Goal: Information Seeking & Learning: Learn about a topic

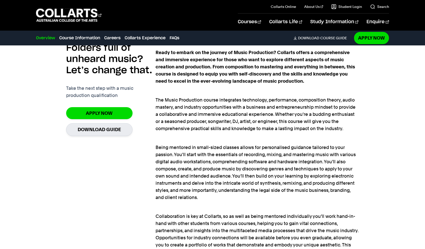
scroll to position [596, 0]
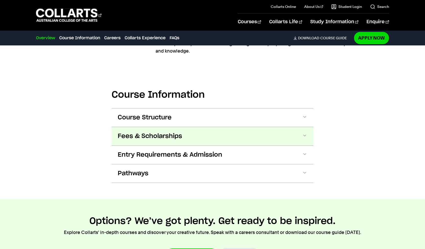
click at [306, 133] on span at bounding box center [304, 136] width 5 height 7
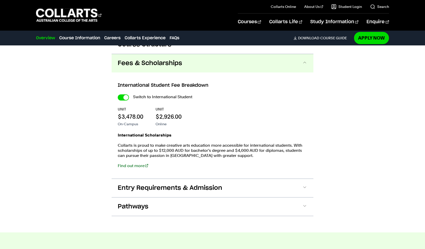
scroll to position [670, 0]
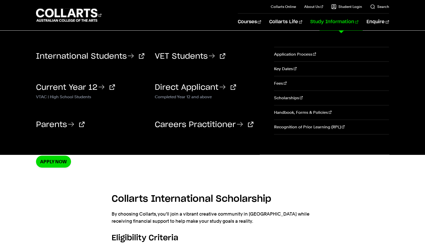
click at [268, 80] on div "International Students VET Students VTAC | High School Students" at bounding box center [212, 93] width 425 height 124
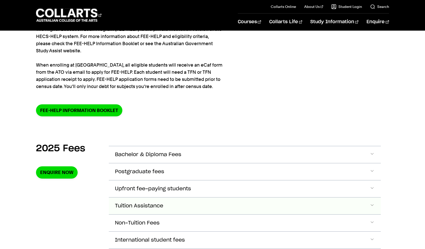
scroll to position [158, 0]
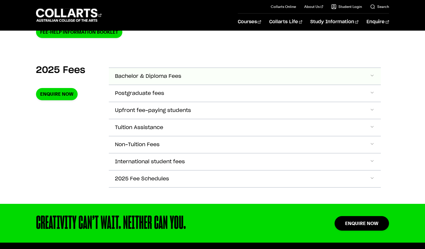
click at [310, 76] on button "Bachelor & Diploma Fees" at bounding box center [245, 76] width 272 height 17
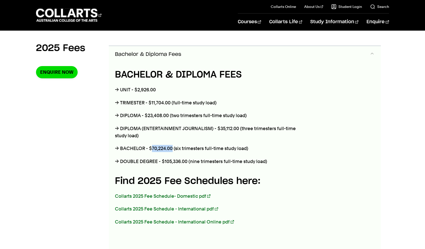
drag, startPoint x: 151, startPoint y: 148, endPoint x: 172, endPoint y: 149, distance: 20.7
click at [172, 149] on p "→ BACHELOR - $70,224.00 (six trimesters full-time study load)" at bounding box center [209, 148] width 189 height 7
copy p "70,224.00"
click at [274, 184] on h4 "Find 2025 Fee Schedules here:" at bounding box center [209, 181] width 189 height 14
click at [162, 221] on link "Collarts 2025 Fee Schedule - International Online pdf" at bounding box center [174, 221] width 119 height 5
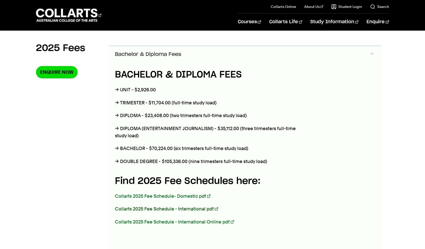
click at [150, 210] on link "Collarts 2025 Fee Schedule - International pdf" at bounding box center [166, 208] width 103 height 5
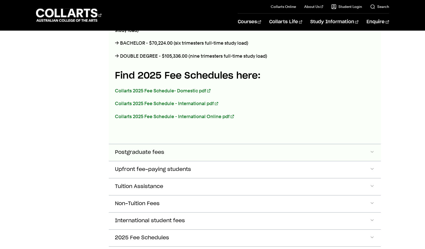
scroll to position [319, 0]
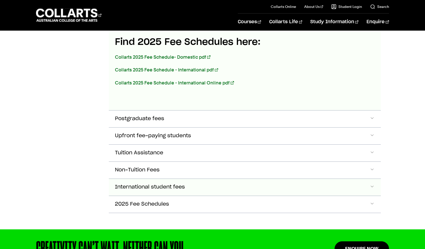
click at [370, 188] on span "Accordion Section" at bounding box center [371, 187] width 5 height 7
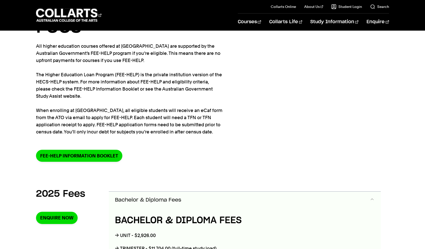
scroll to position [0, 0]
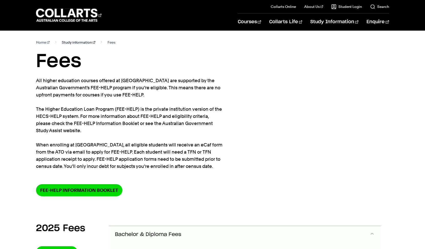
click at [72, 41] on link "Study information" at bounding box center [78, 42] width 33 height 7
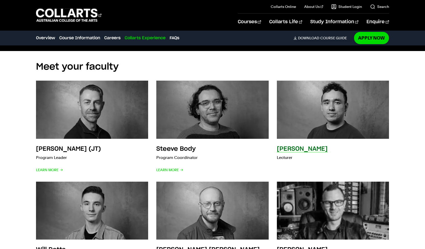
scroll to position [1660, 0]
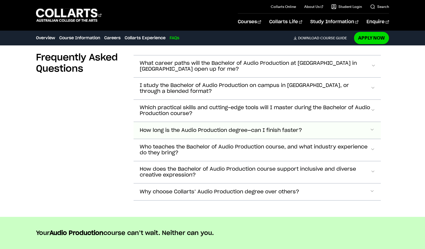
click at [267, 133] on span "How long is the Audio Production degree—can I finish faster?" at bounding box center [221, 131] width 162 height 6
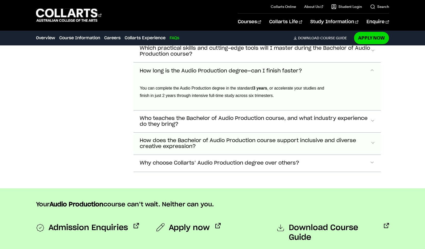
scroll to position [1679, 0]
